Goal: Task Accomplishment & Management: Use online tool/utility

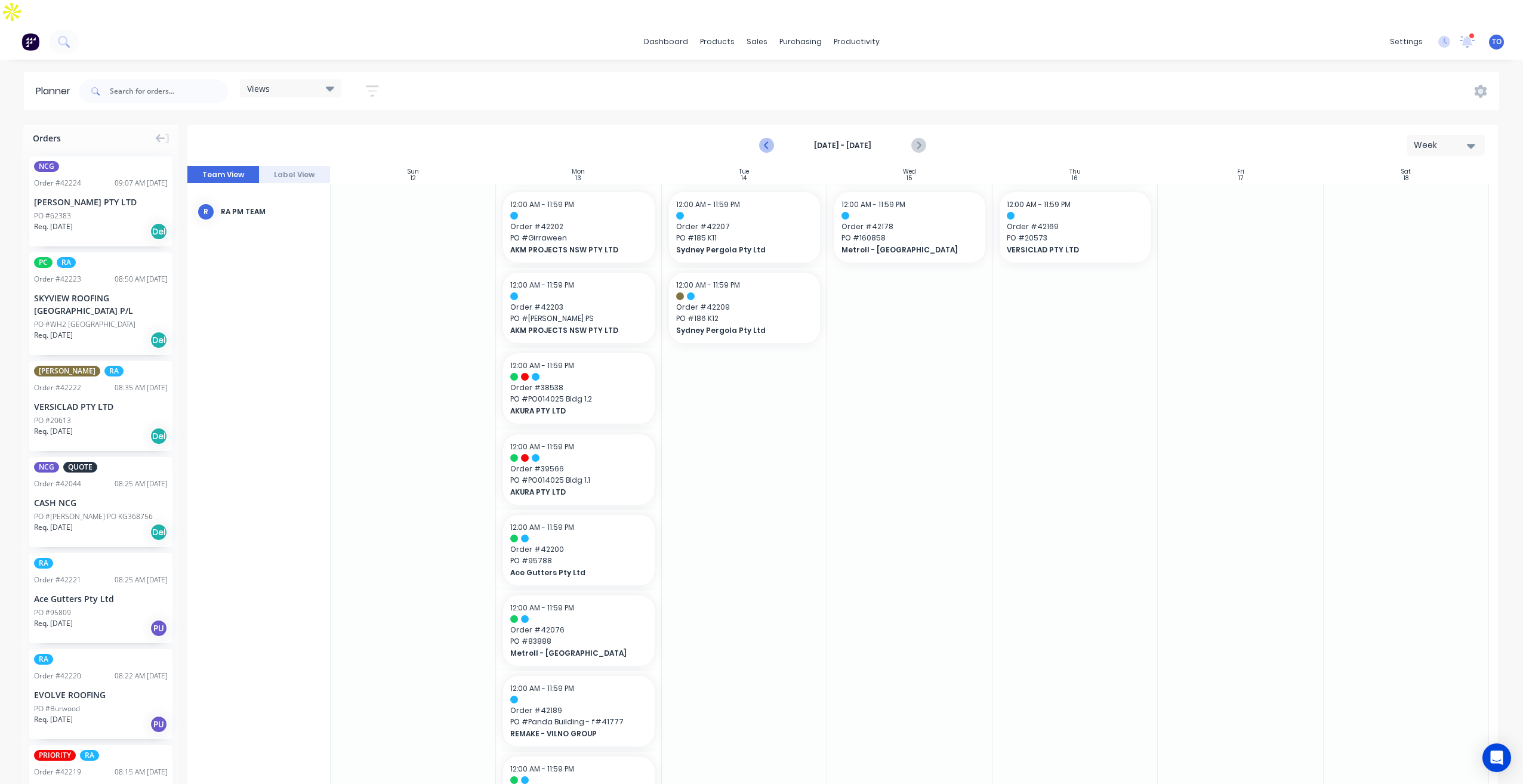
click at [768, 134] on button "Previous page" at bounding box center [767, 146] width 24 height 24
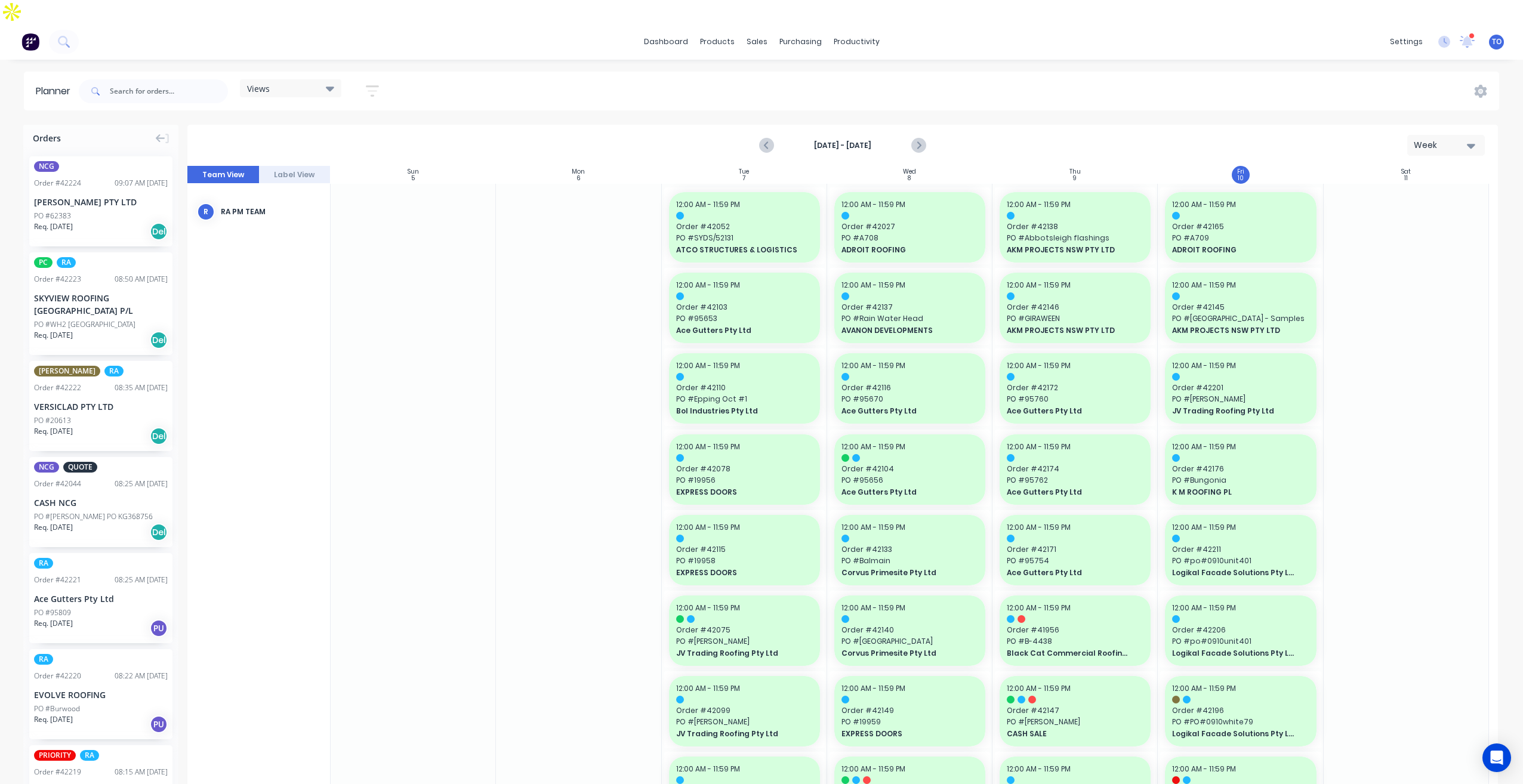
click at [920, 139] on icon "Next page" at bounding box center [918, 146] width 14 height 14
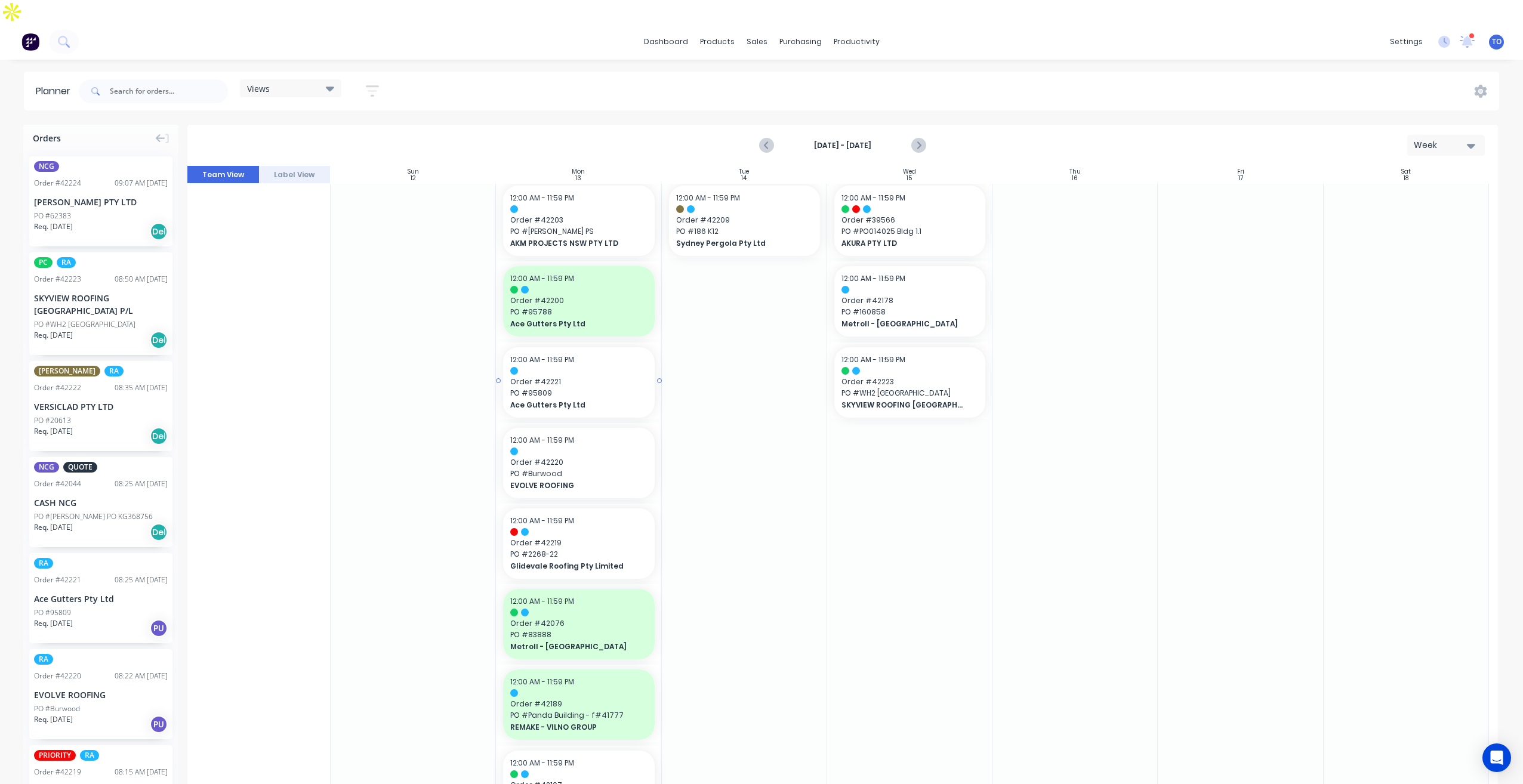
scroll to position [119, 0]
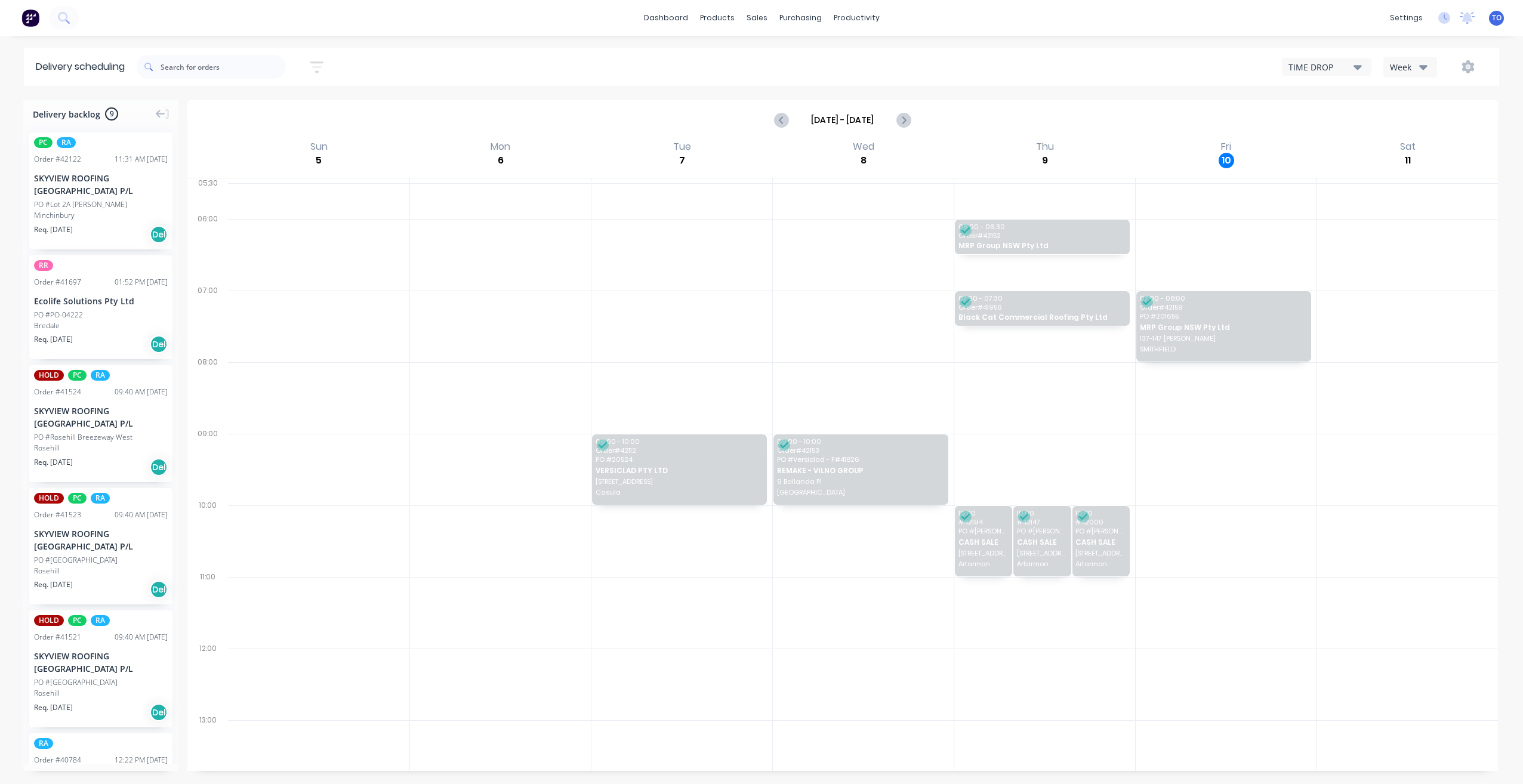
click at [1413, 75] on button "Week" at bounding box center [1410, 67] width 54 height 21
click at [1404, 124] on div "Vehicle" at bounding box center [1443, 122] width 118 height 24
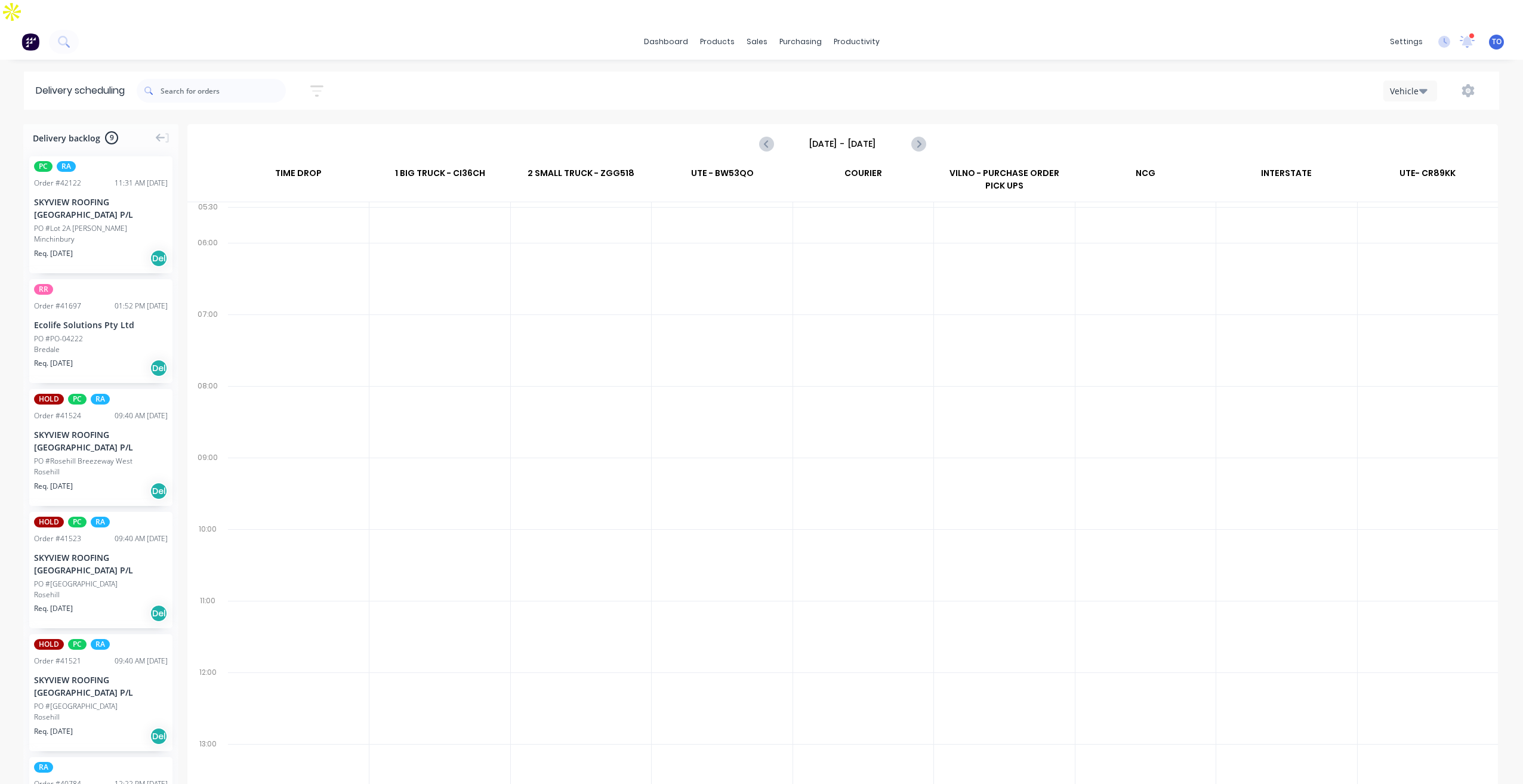
click at [816, 135] on input "Sunday - 05/10/25" at bounding box center [843, 143] width 118 height 18
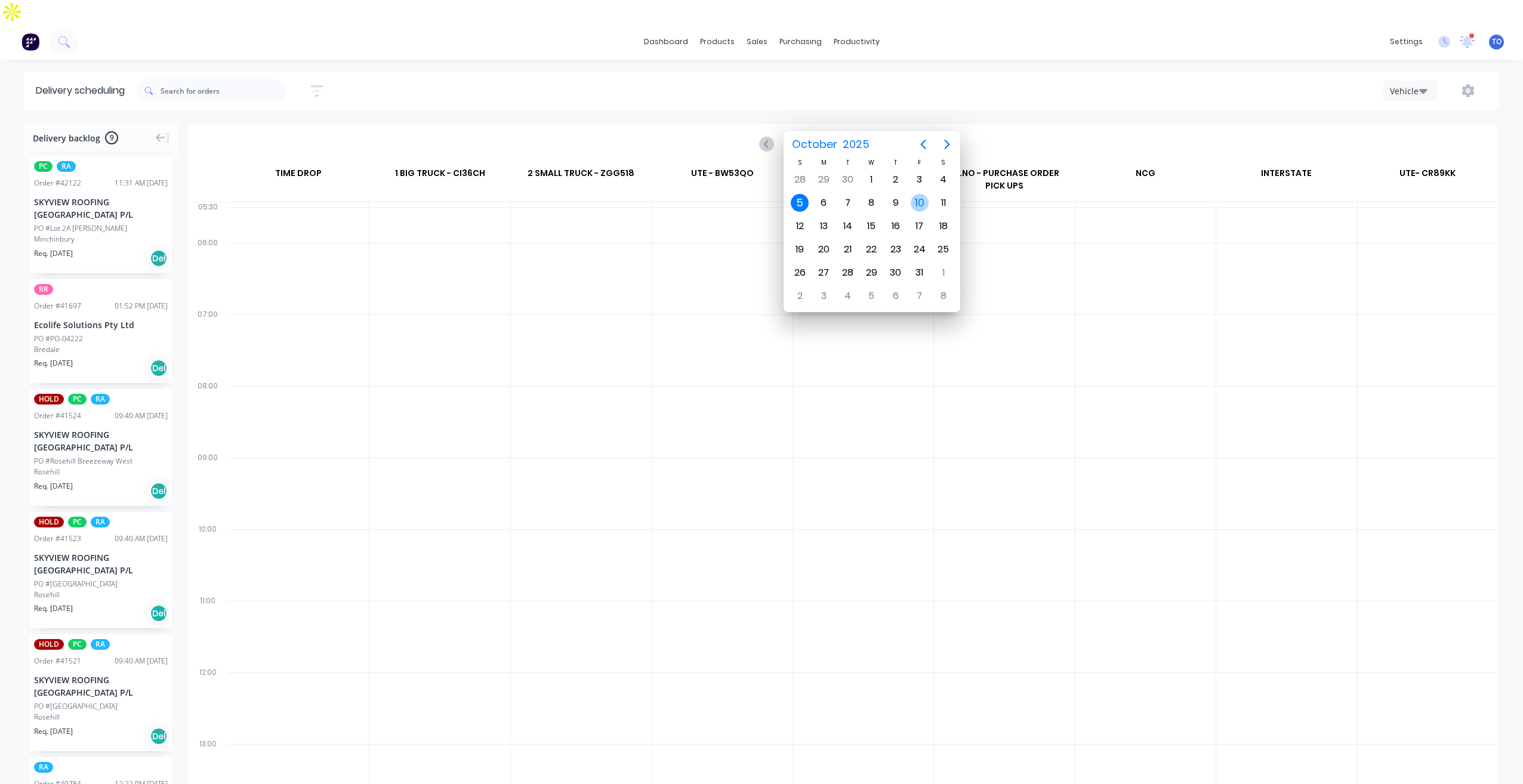
click at [913, 206] on div "10" at bounding box center [920, 203] width 18 height 18
type input "Friday - 10/10/25"
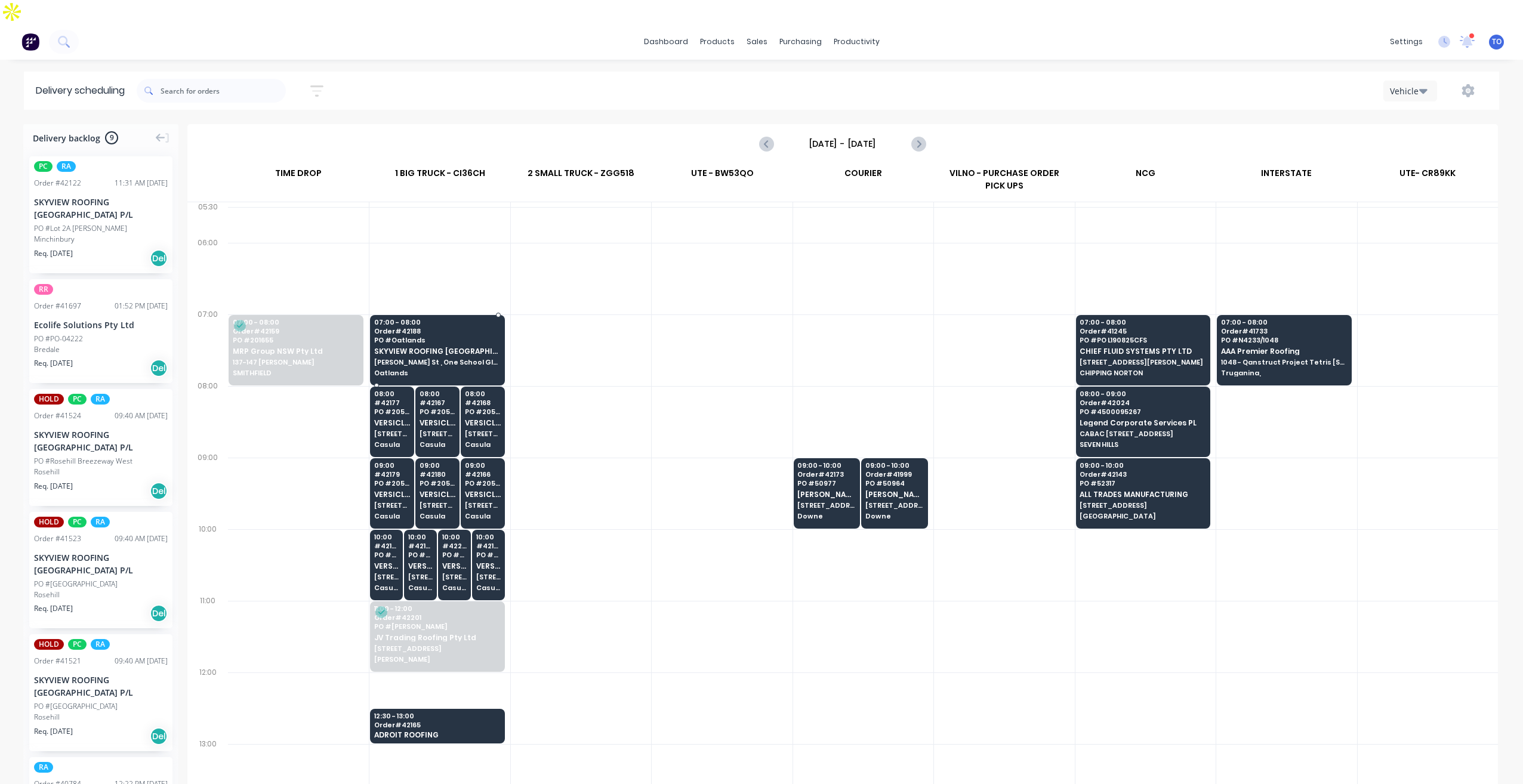
click at [476, 337] on span "PO # Oatlands" at bounding box center [437, 340] width 125 height 7
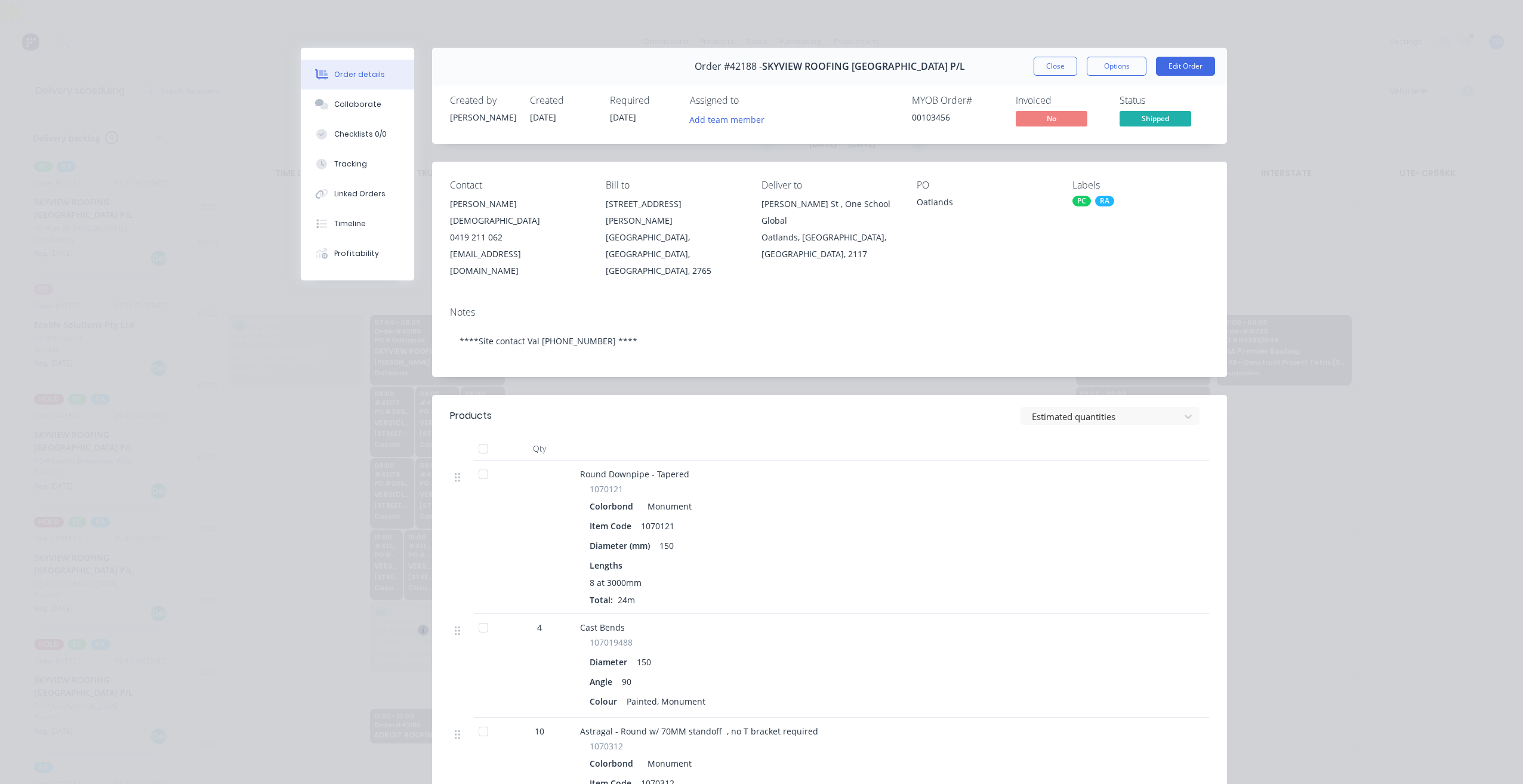
click at [1062, 69] on button "Close" at bounding box center [1056, 66] width 44 height 19
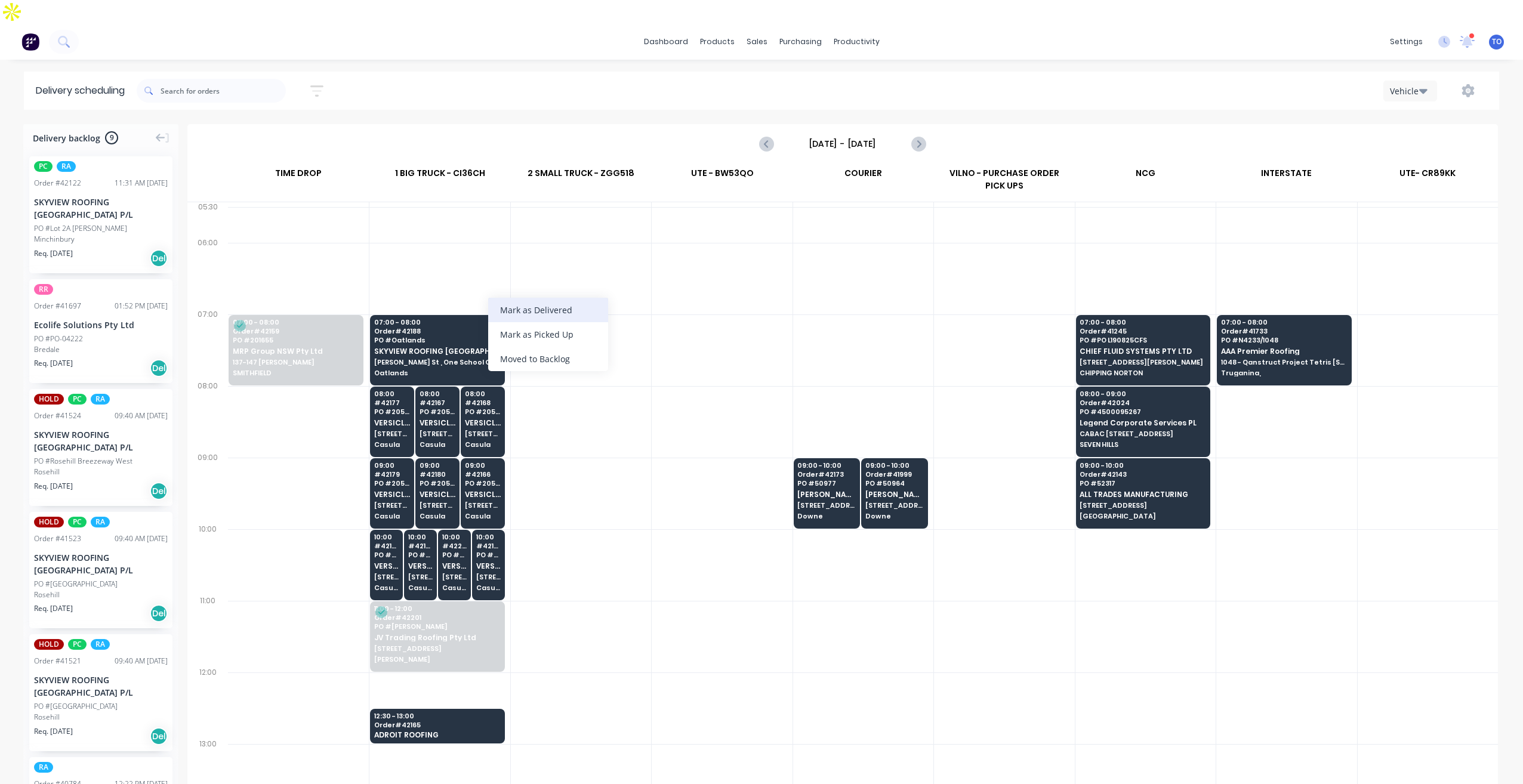
click at [515, 319] on div "Mark as Delivered" at bounding box center [548, 310] width 120 height 24
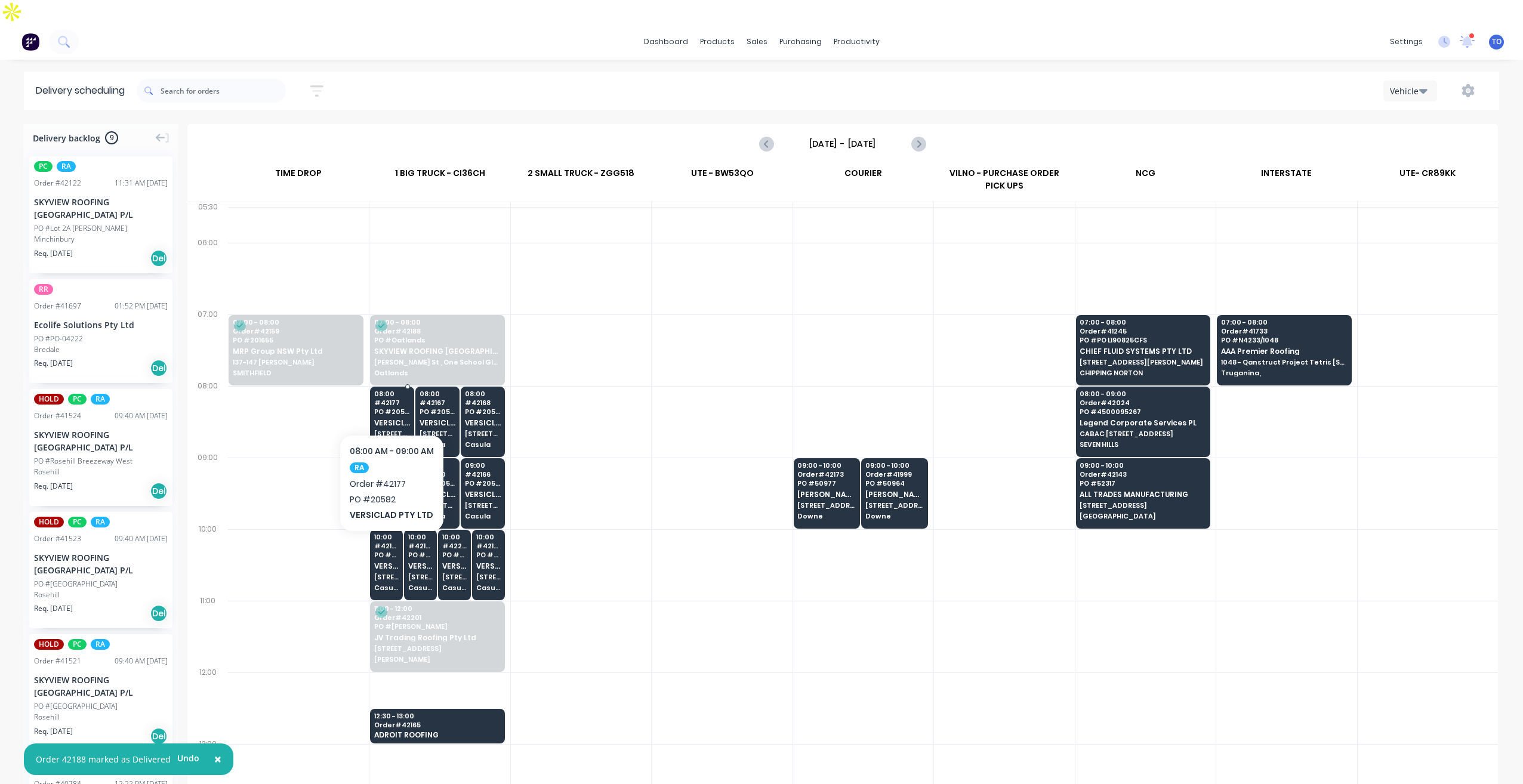
click at [391, 419] on span "VERSICLAD PTY LTD" at bounding box center [392, 422] width 36 height 7
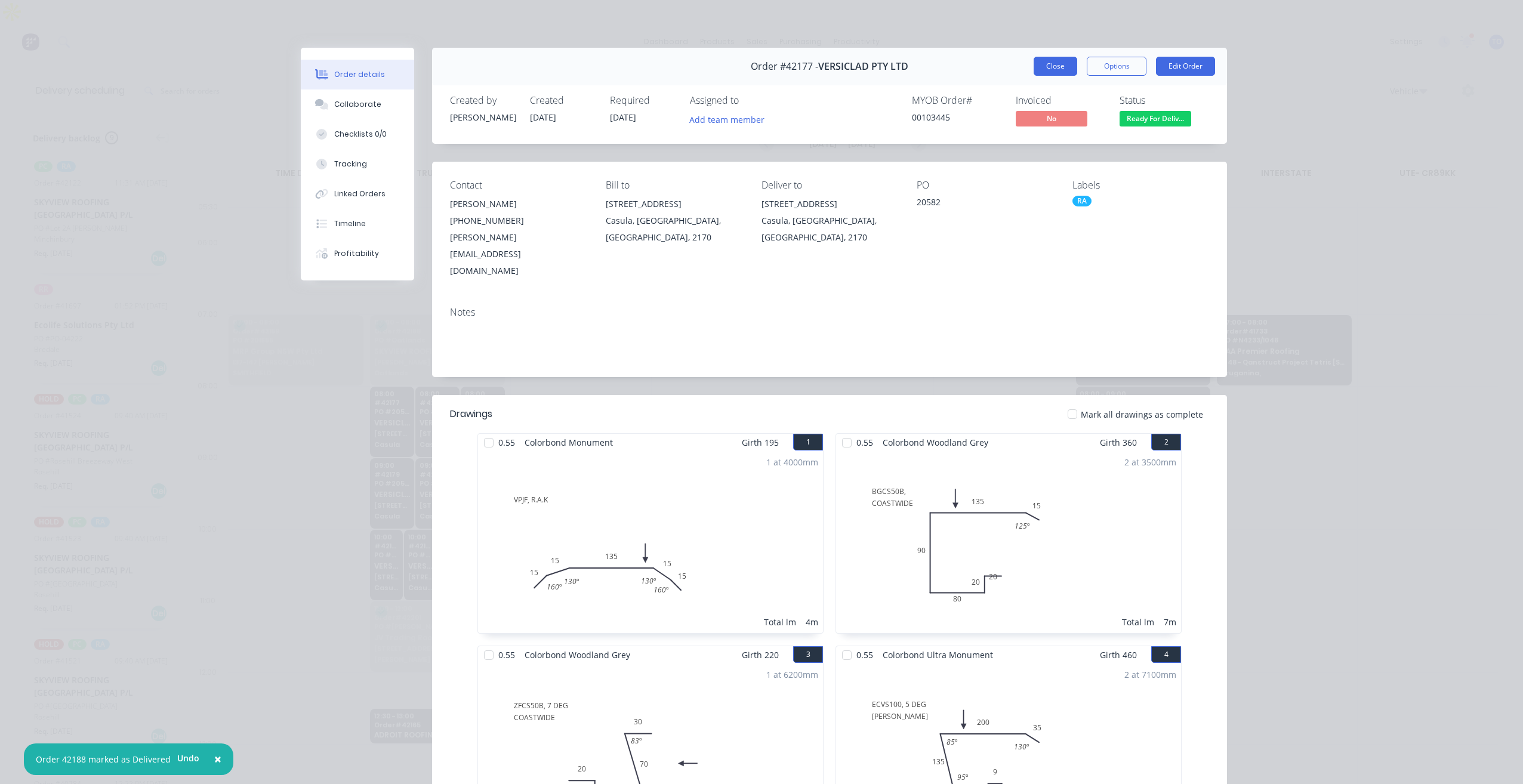
click at [1045, 63] on button "Close" at bounding box center [1056, 66] width 44 height 19
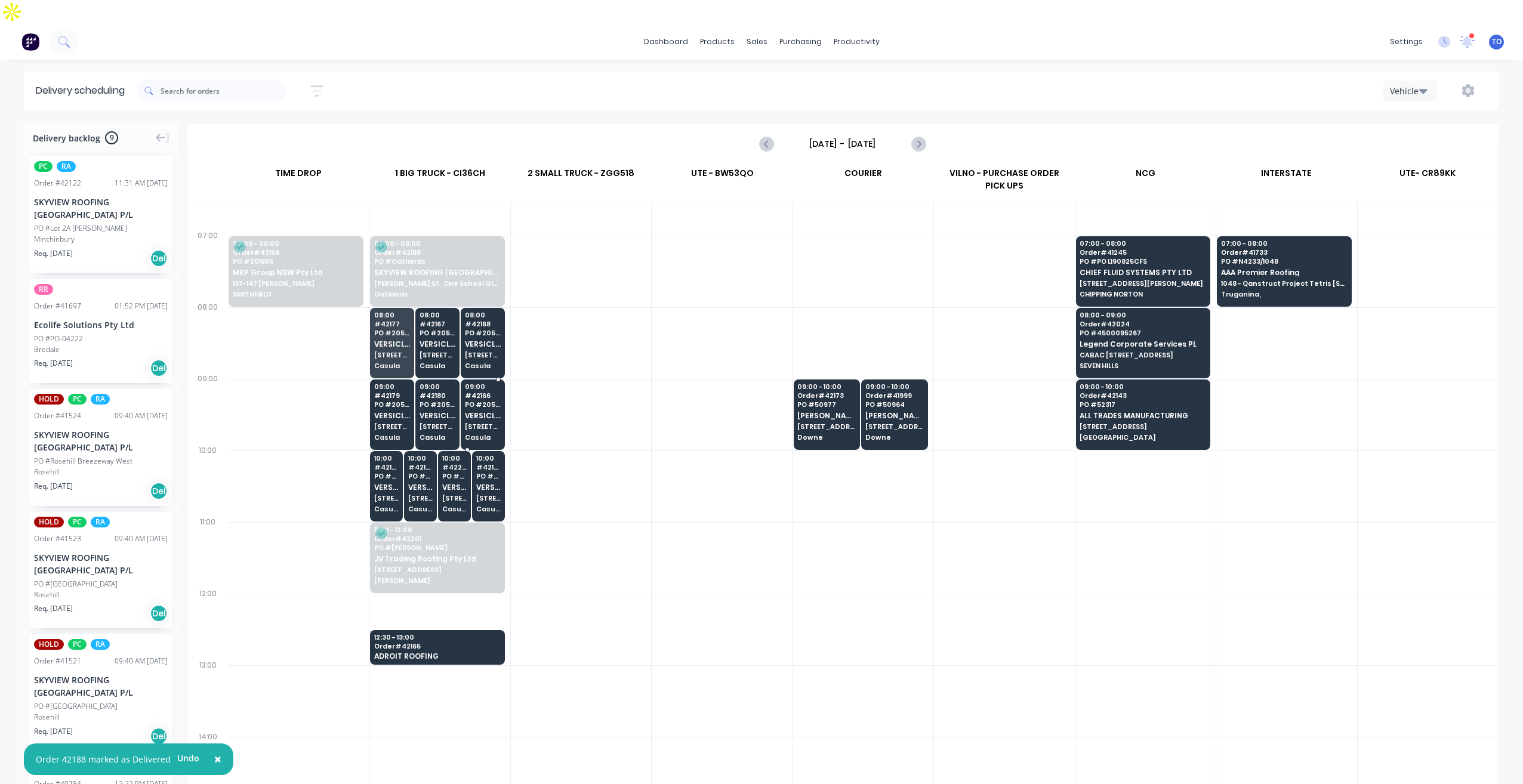
scroll to position [179, 0]
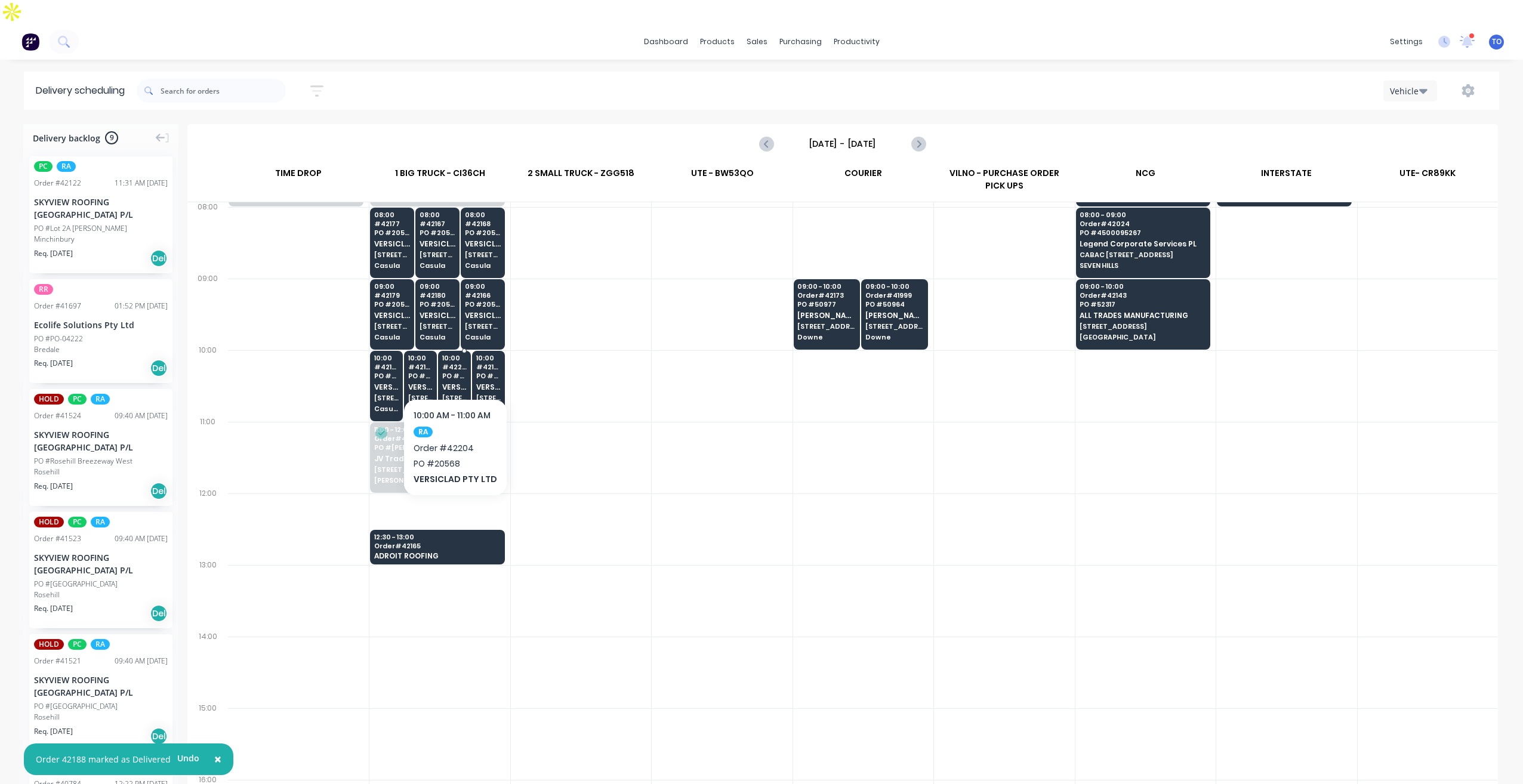
click at [458, 383] on span "VERSICLAD PTY LTD" at bounding box center [454, 386] width 24 height 7
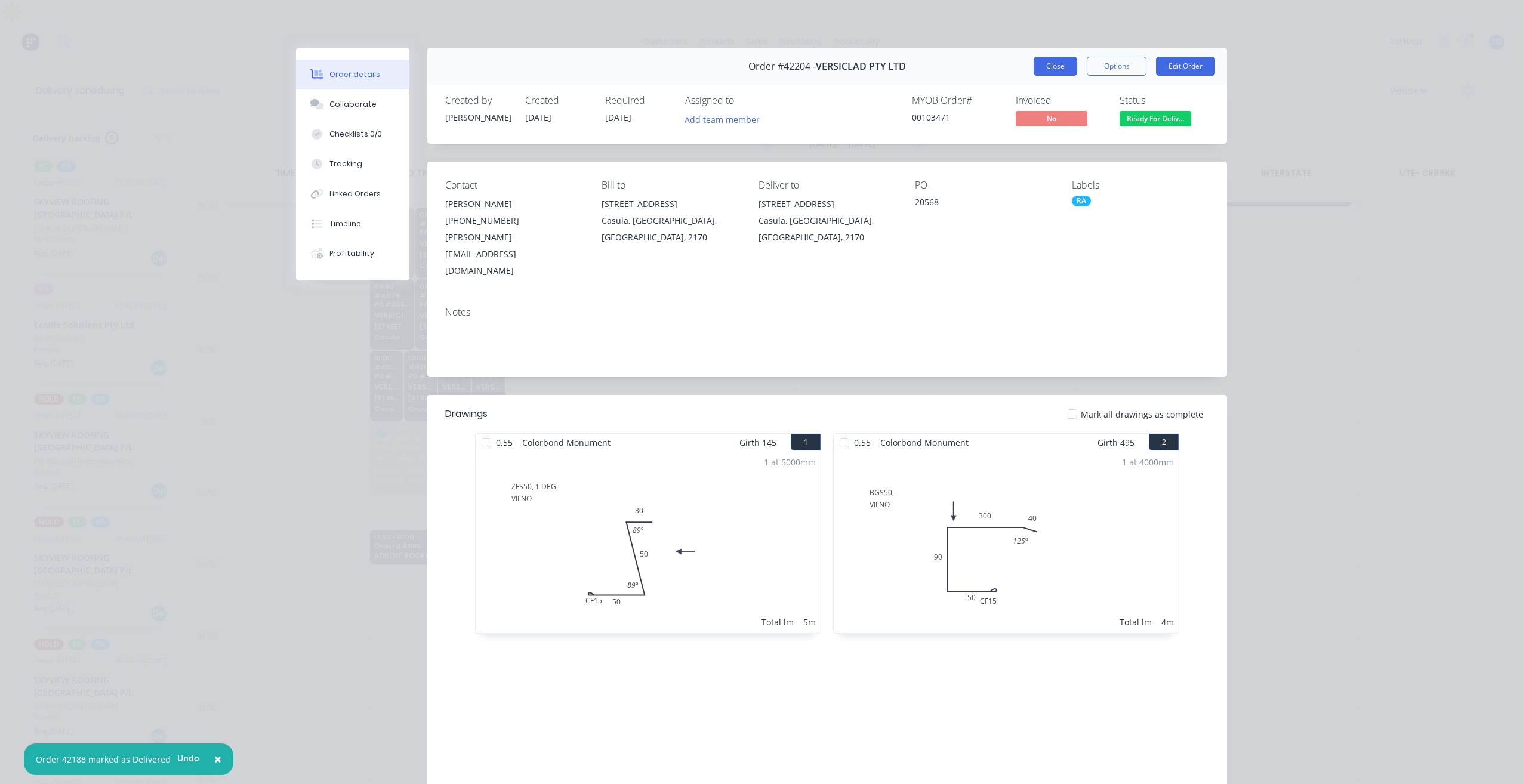
click at [1040, 65] on button "Close" at bounding box center [1056, 66] width 44 height 19
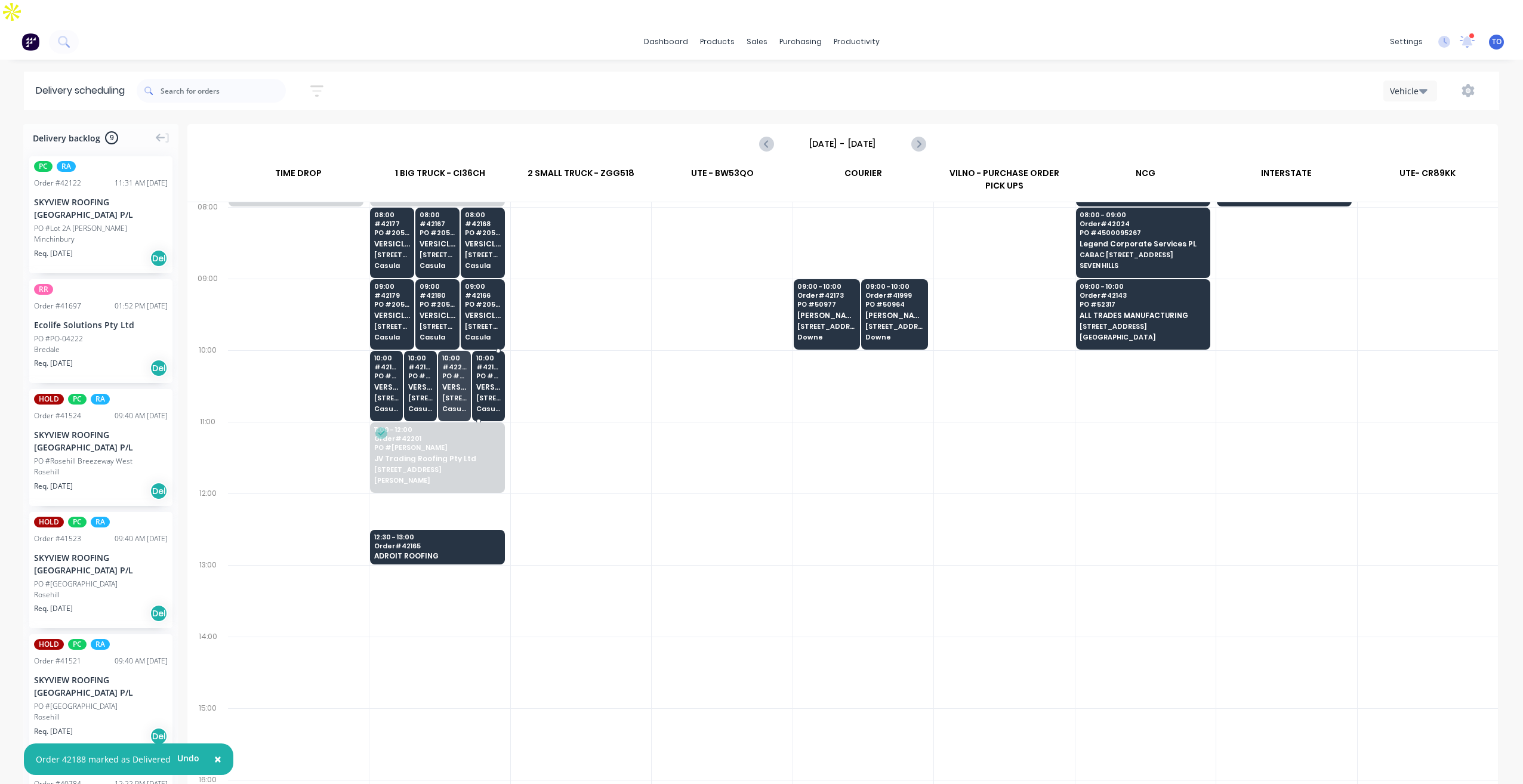
click at [490, 358] on div "10:00 # 42192 PO # 20594 VERSICLAD PTY LTD 3 Berriwerri Place Casula" at bounding box center [488, 384] width 32 height 67
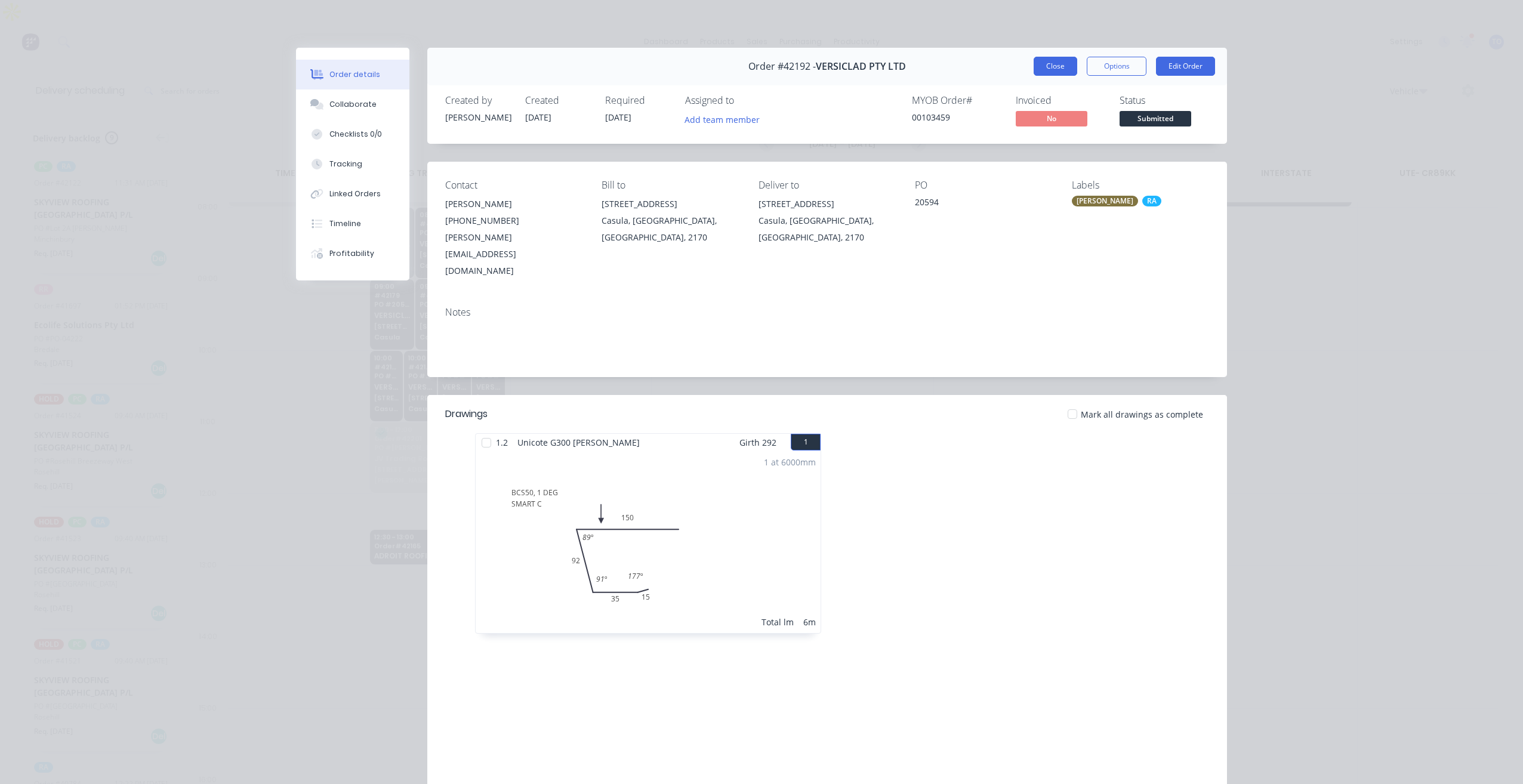
click at [1040, 67] on button "Close" at bounding box center [1056, 66] width 44 height 19
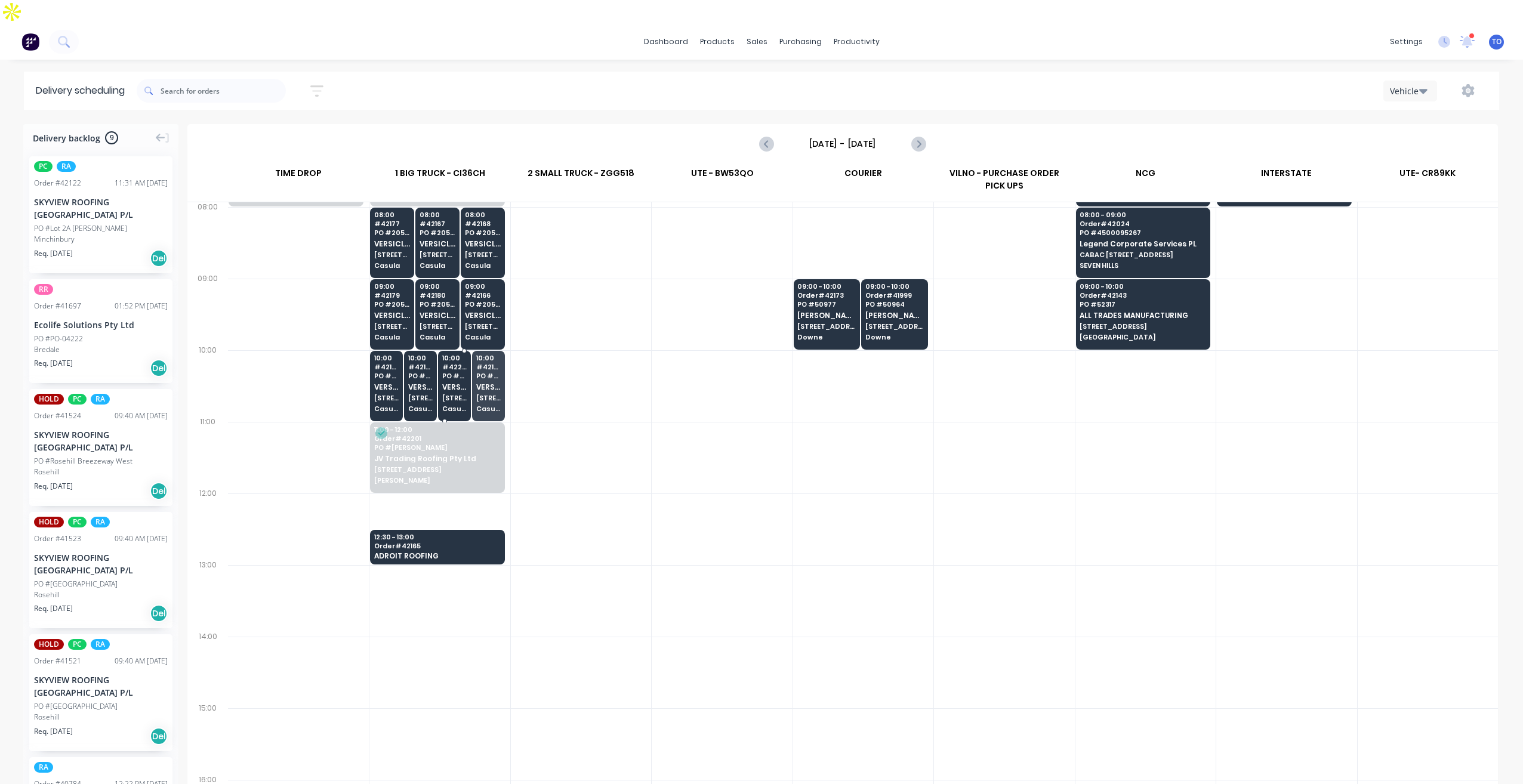
click at [453, 383] on span "VERSICLAD PTY LTD" at bounding box center [454, 386] width 24 height 7
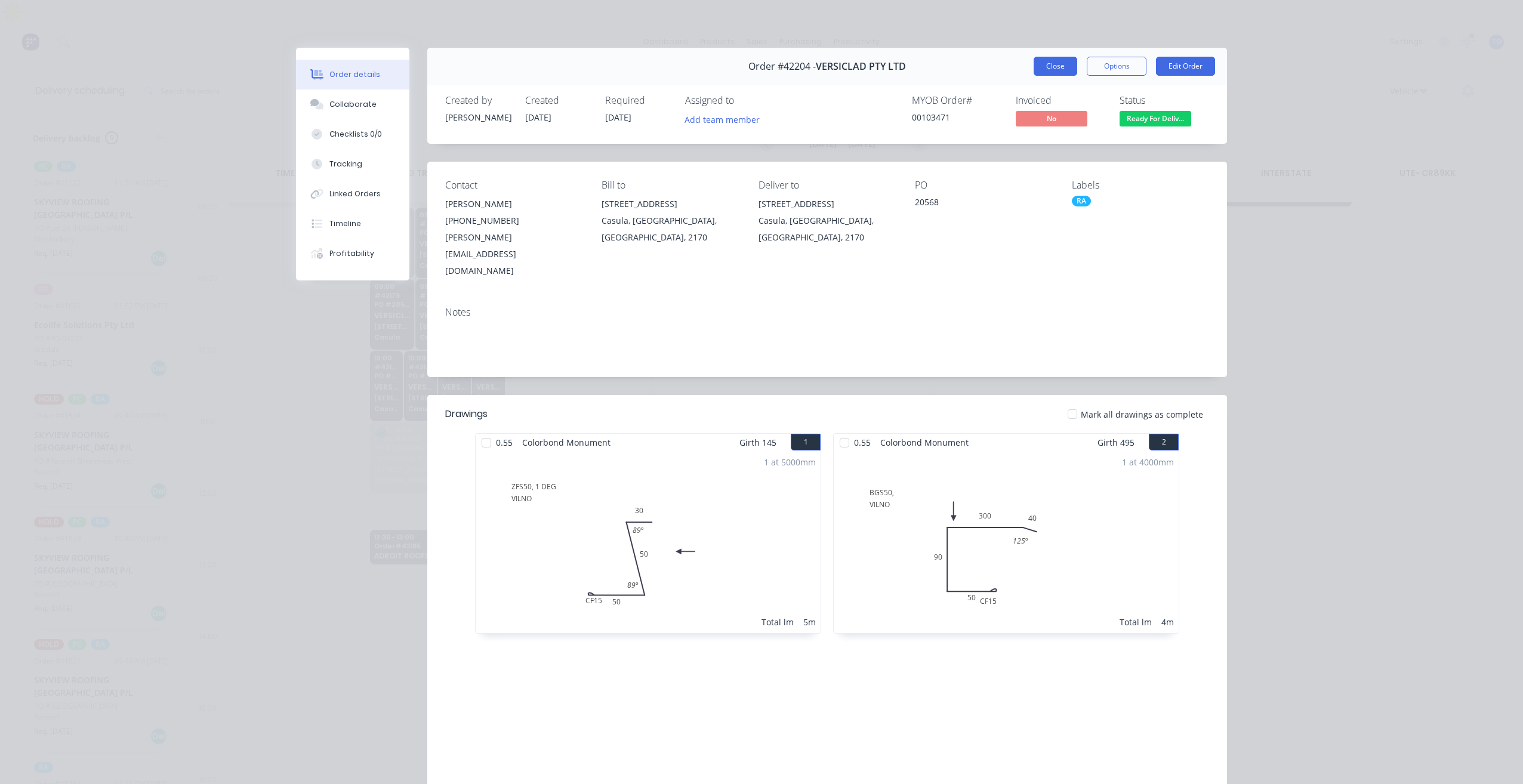
click at [1040, 73] on button "Close" at bounding box center [1056, 66] width 44 height 19
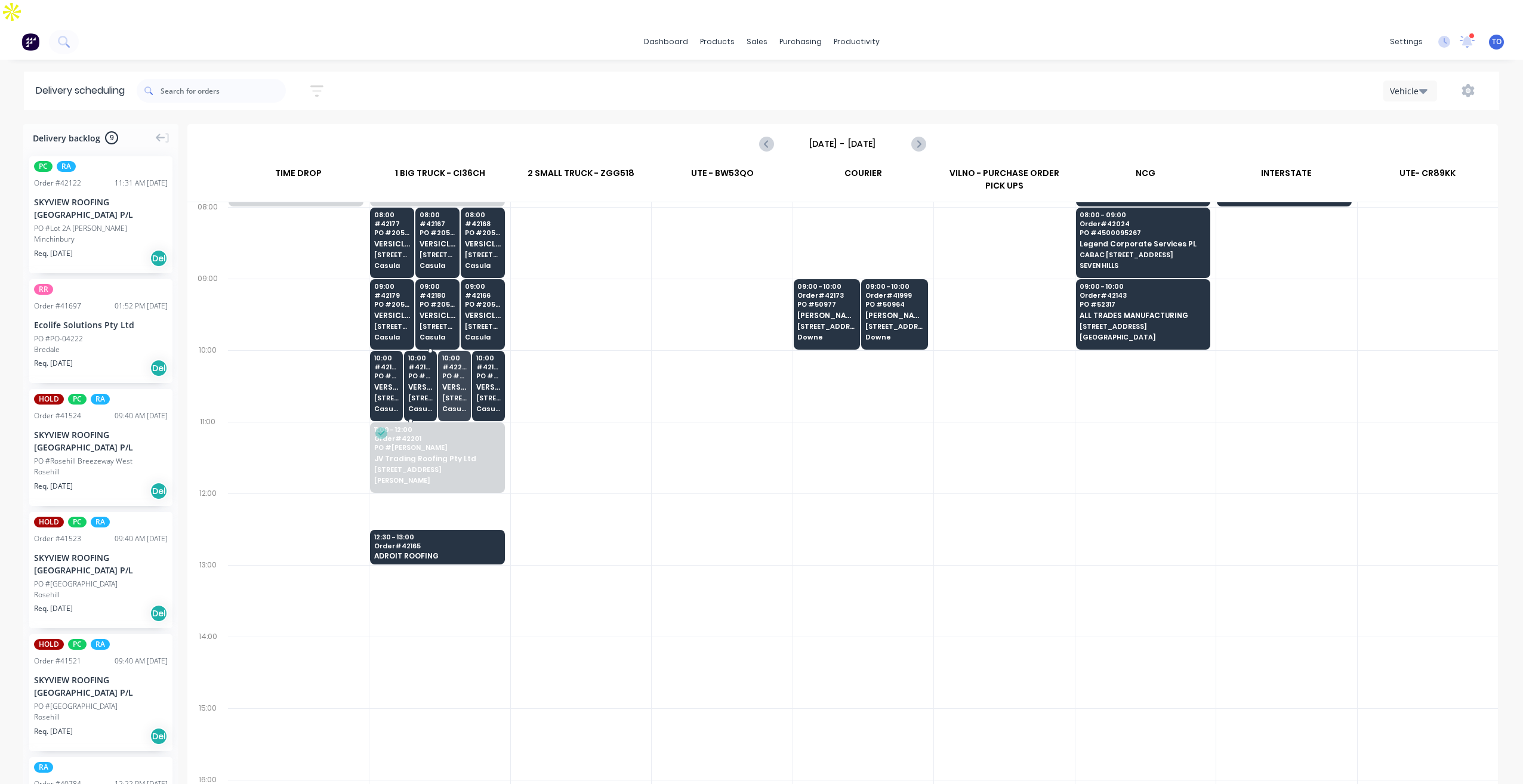
click at [426, 394] on span "3 Berriwerri Place" at bounding box center [420, 398] width 24 height 7
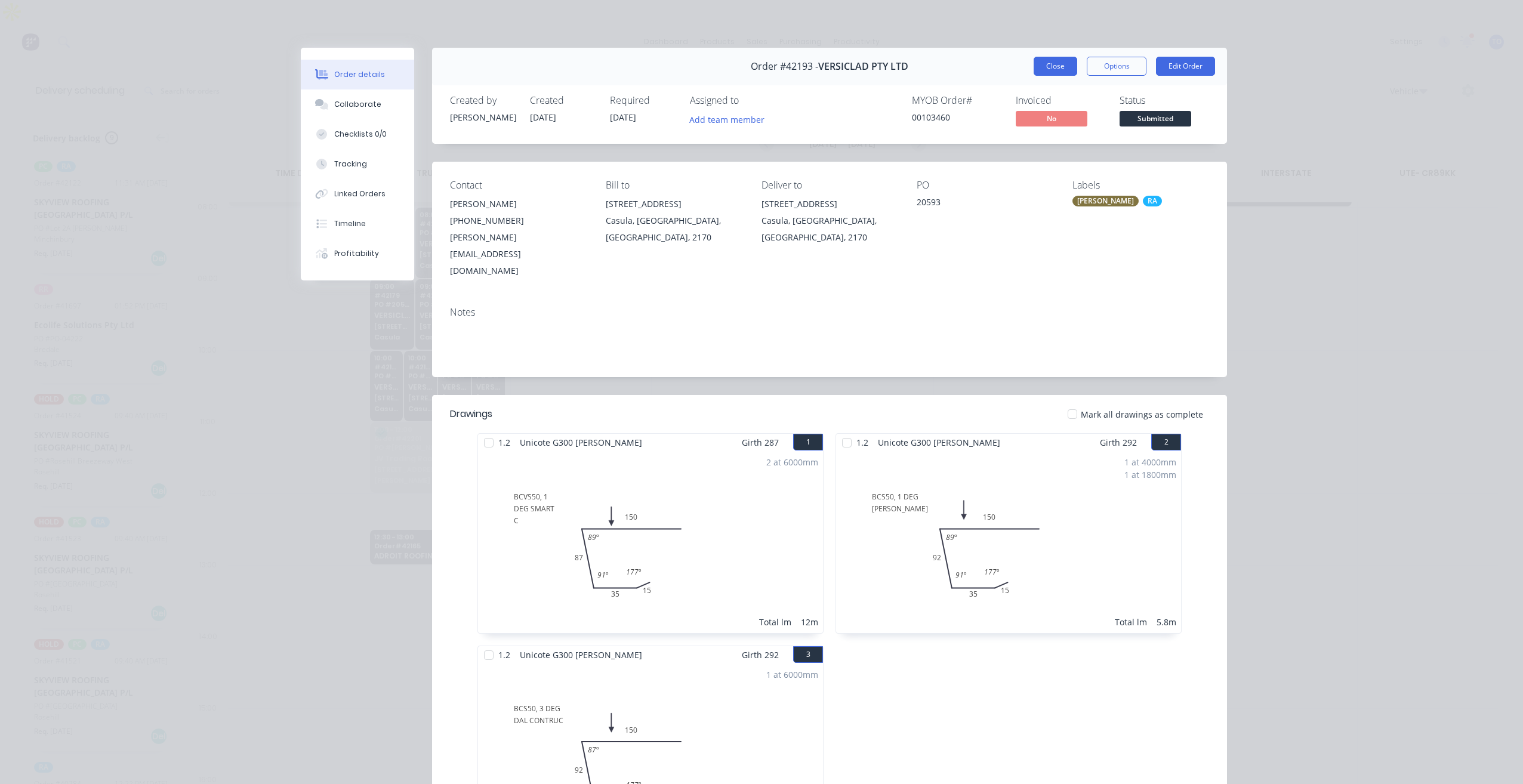
click at [1054, 71] on button "Close" at bounding box center [1056, 66] width 44 height 19
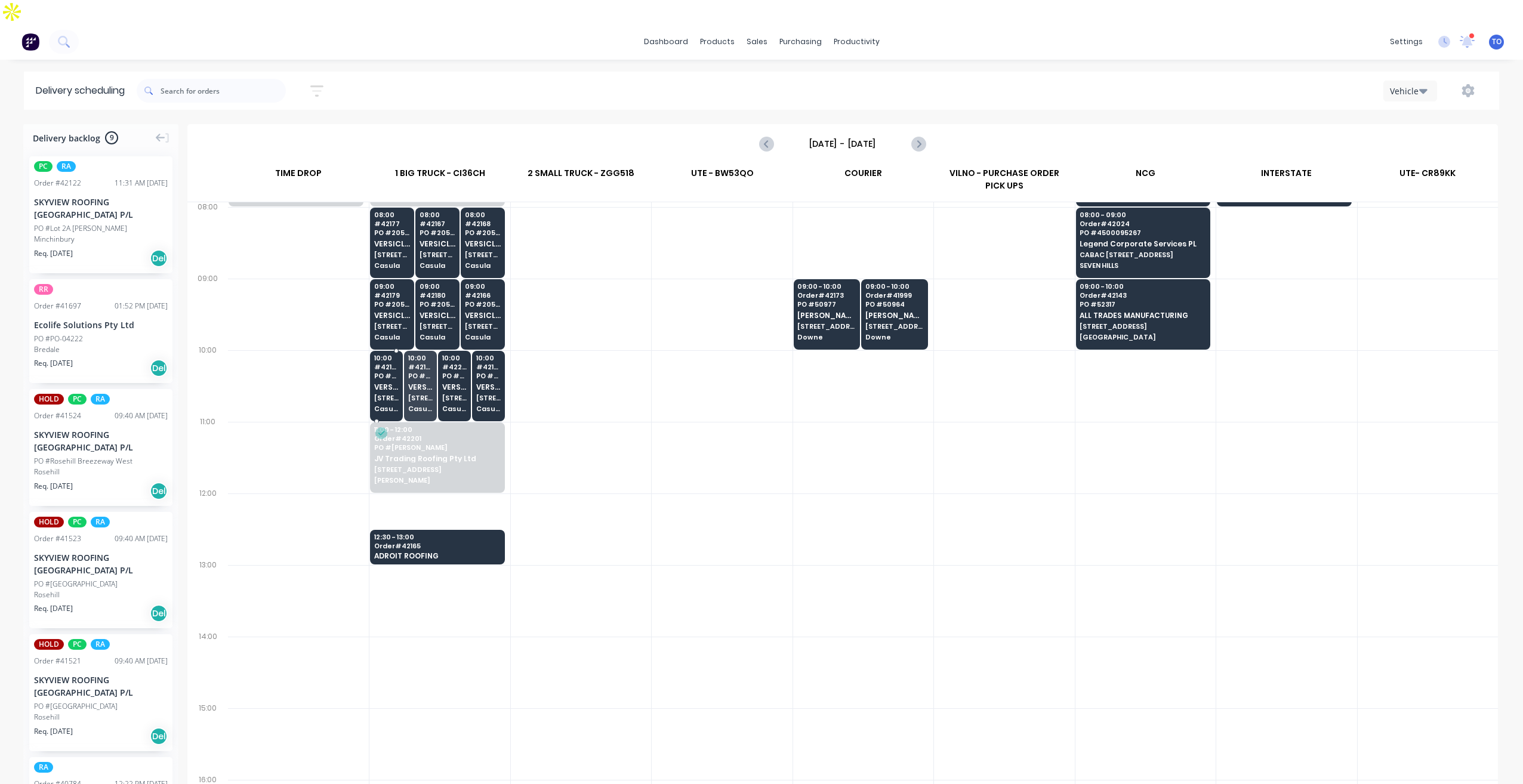
click at [386, 383] on span "VERSICLAD PTY LTD" at bounding box center [386, 386] width 24 height 7
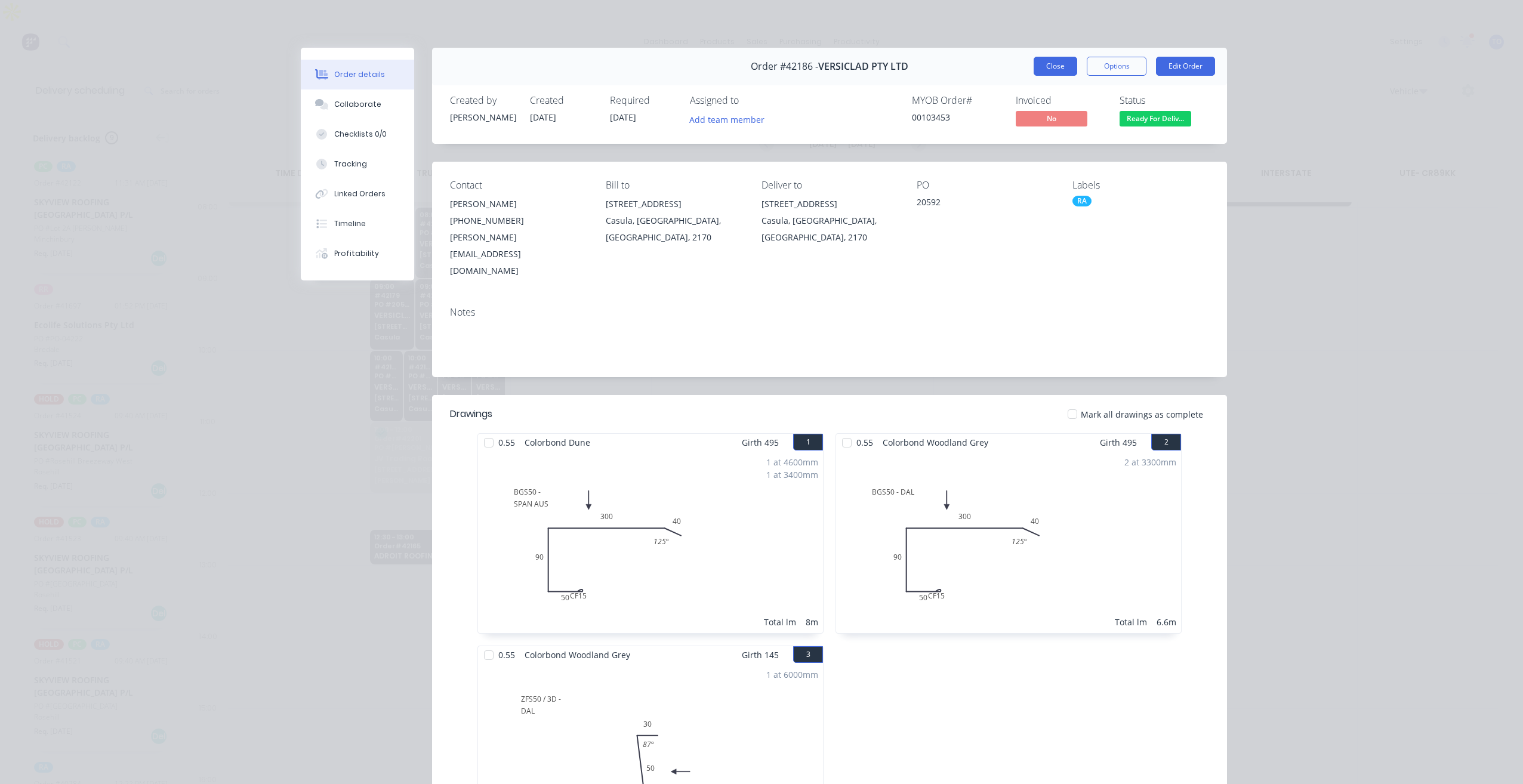
click at [1040, 63] on button "Close" at bounding box center [1056, 66] width 44 height 19
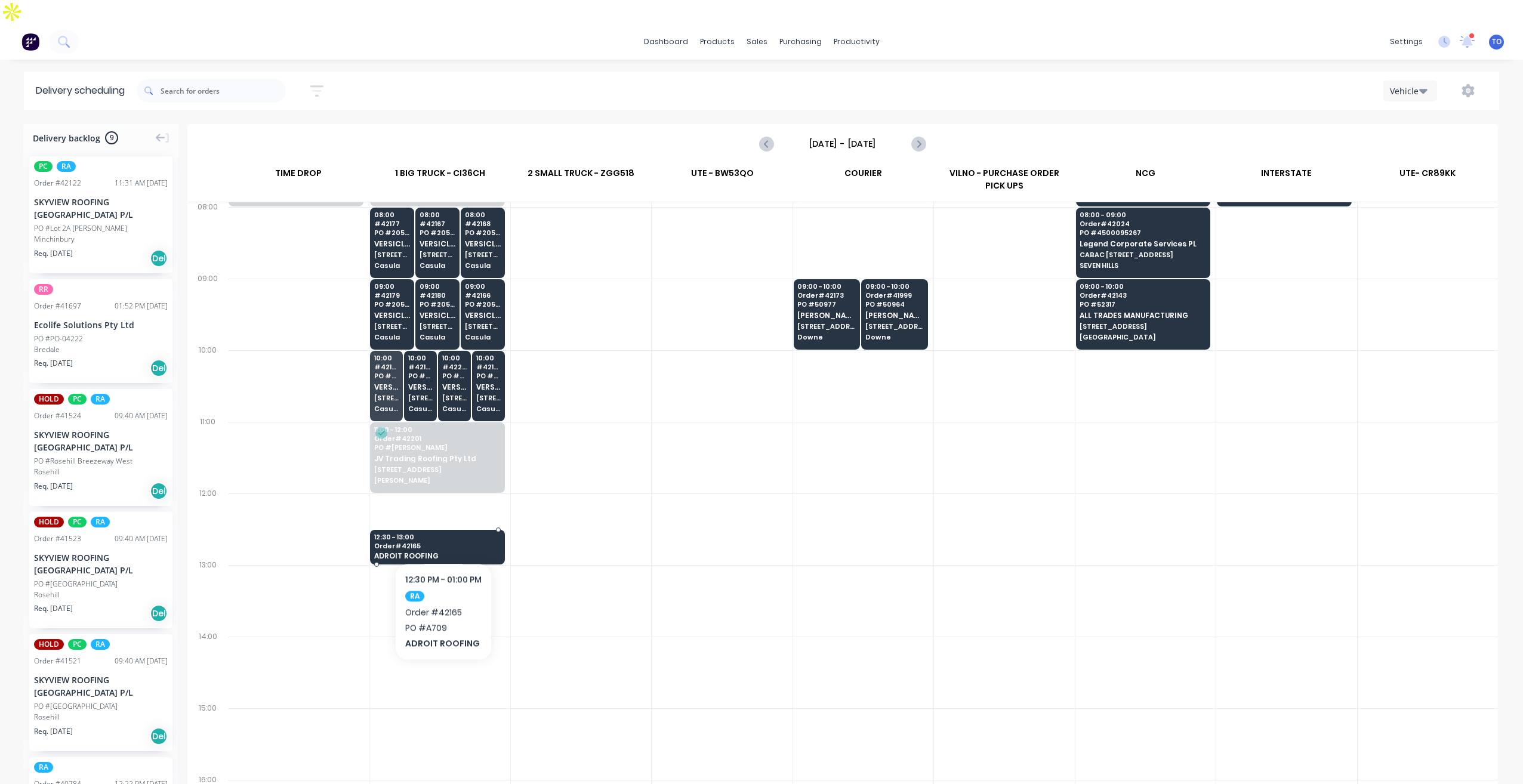
click at [443, 530] on div "12:30 - 13:00 Order # 42165 ADROIT ROOFING" at bounding box center [437, 547] width 133 height 35
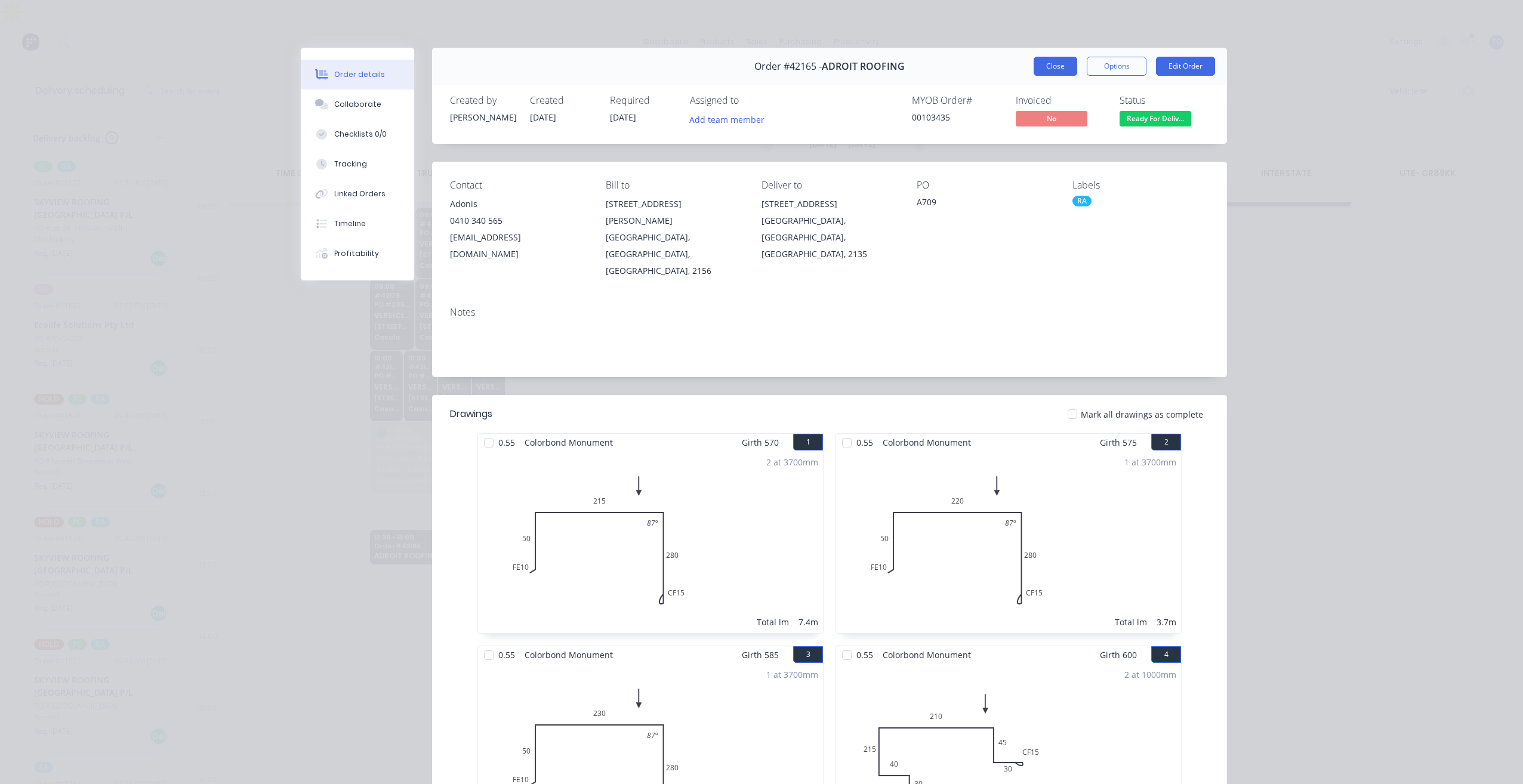
click at [1045, 71] on button "Close" at bounding box center [1056, 66] width 44 height 19
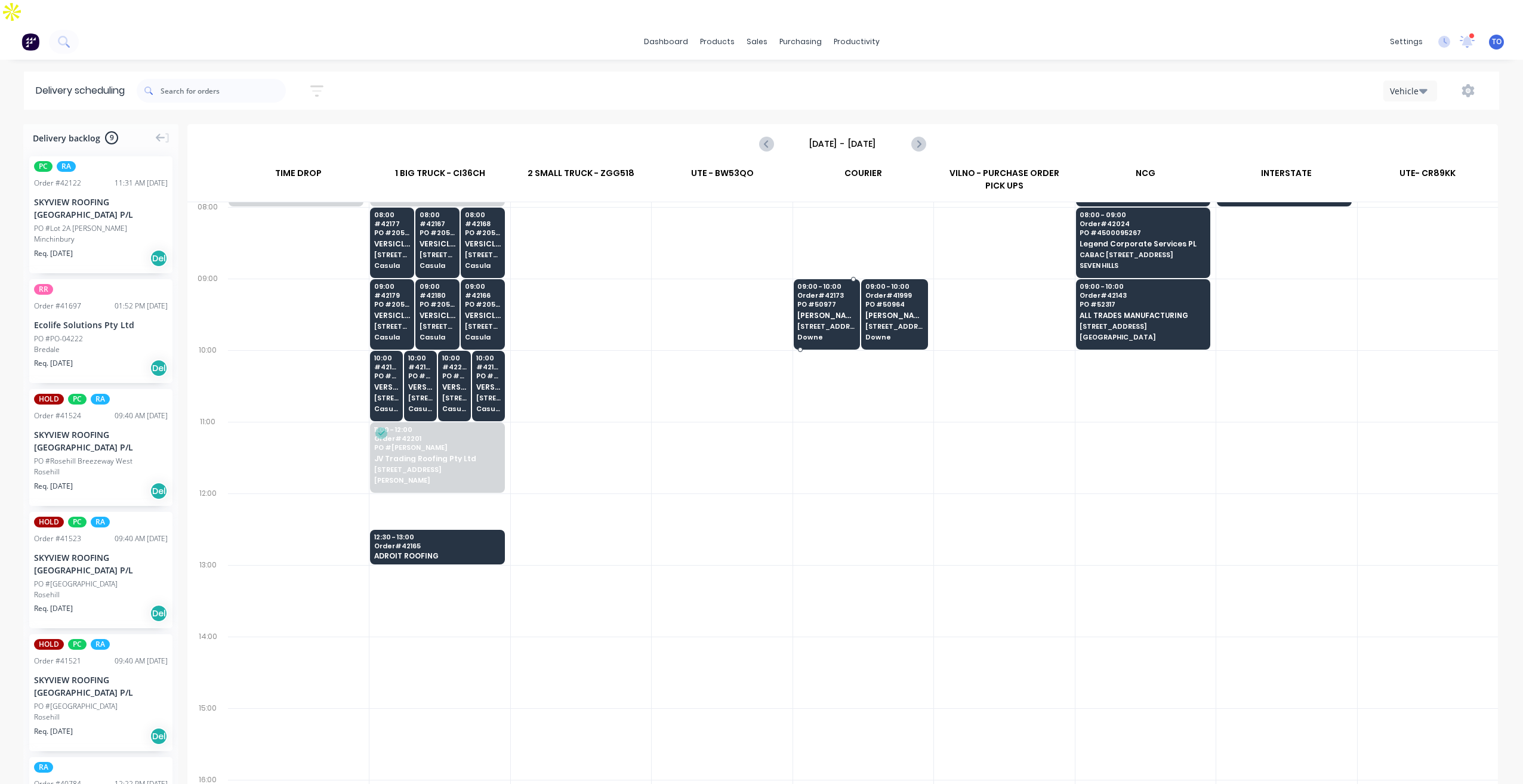
click at [817, 333] on span "Downe" at bounding box center [826, 337] width 58 height 7
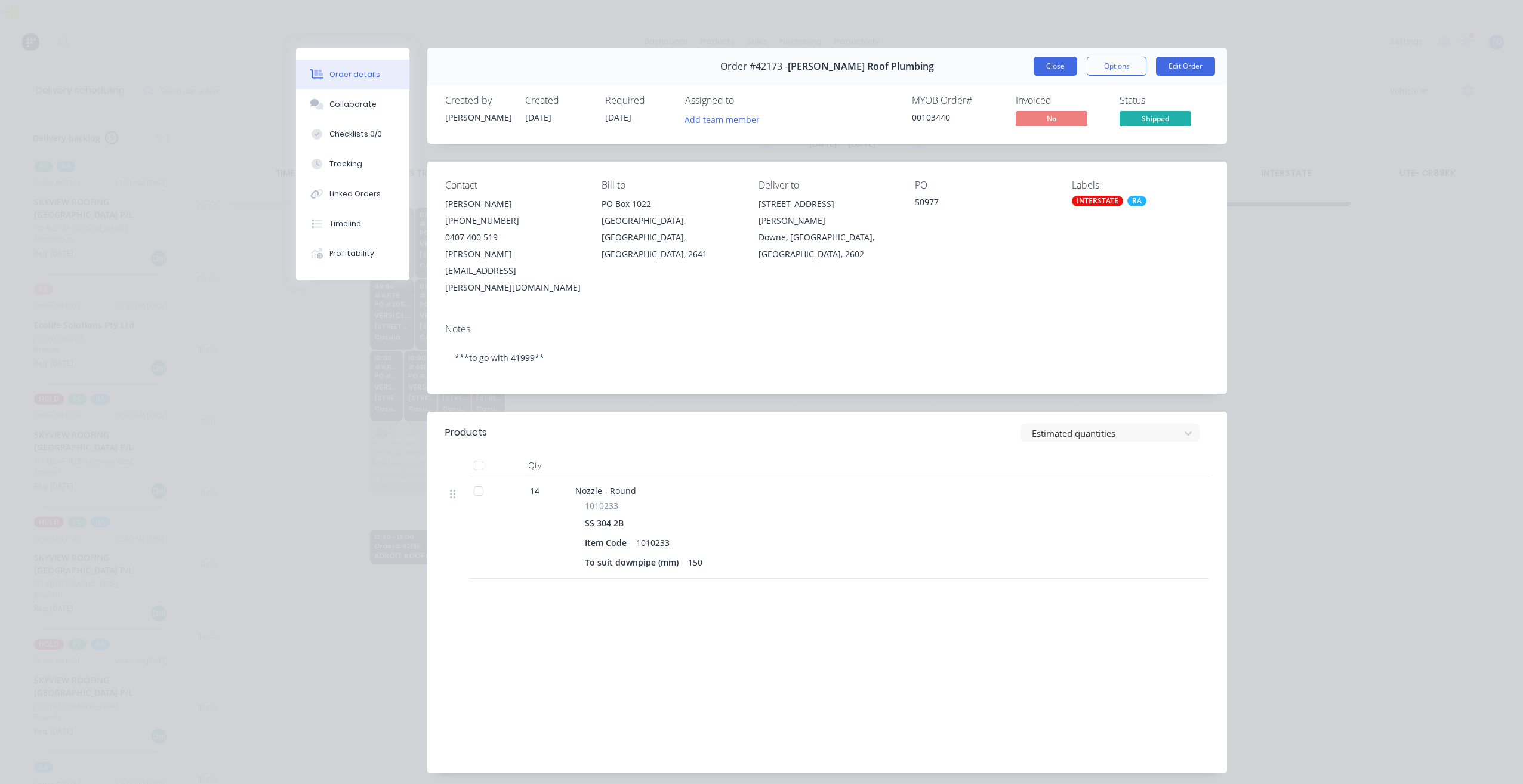
click at [1071, 69] on button "Close" at bounding box center [1056, 66] width 44 height 19
